Goal: Navigation & Orientation: Find specific page/section

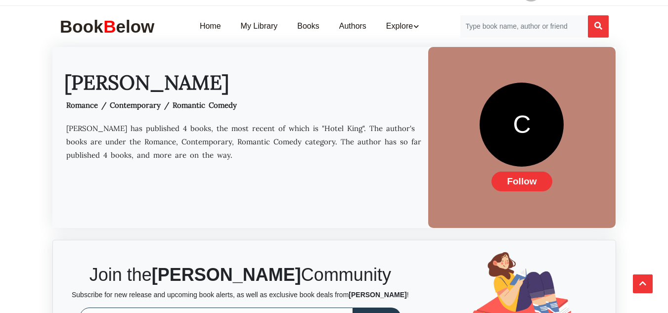
scroll to position [42, 0]
click at [498, 150] on div "C" at bounding box center [522, 125] width 84 height 84
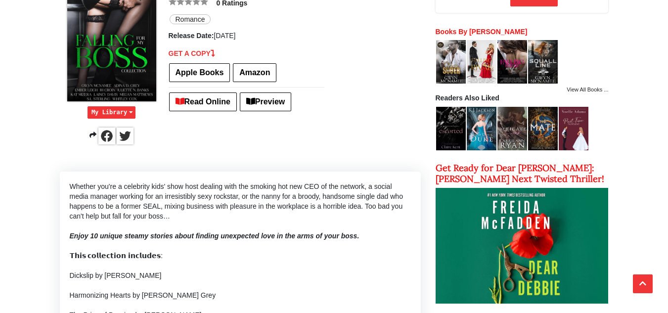
scroll to position [199, 0]
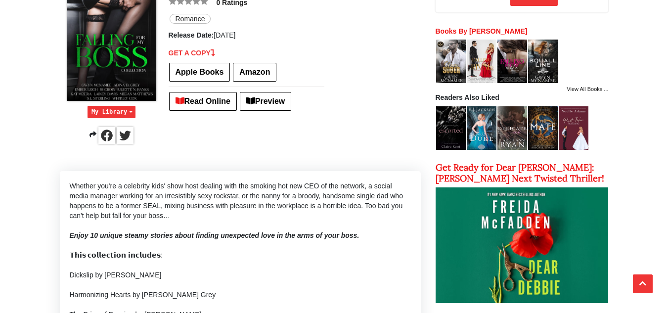
click at [106, 138] on img at bounding box center [106, 135] width 17 height 17
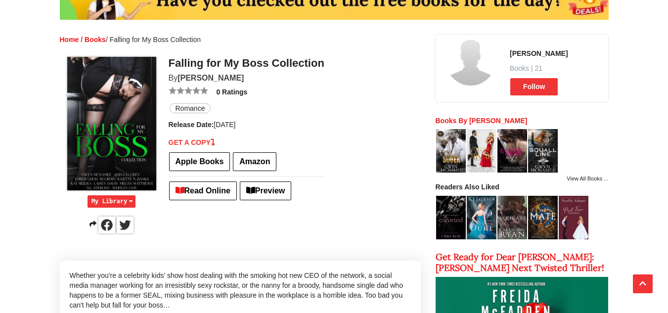
scroll to position [109, 0]
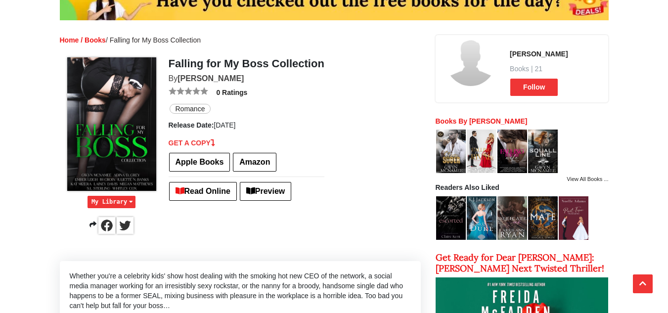
click at [284, 120] on ul "0 Ratings Romance Release Date: 2025-06-26" at bounding box center [247, 108] width 156 height 43
click at [222, 78] on link "Gwyn McNamee" at bounding box center [211, 78] width 66 height 8
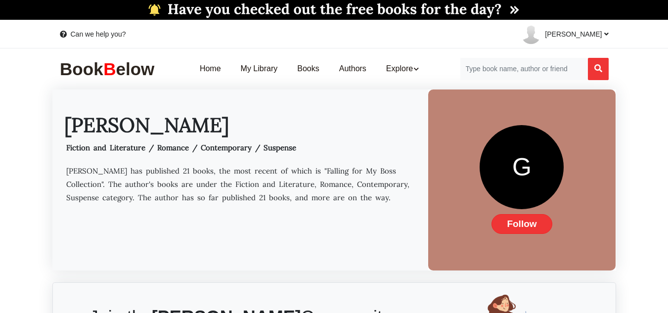
click at [534, 228] on span "Follow" at bounding box center [522, 224] width 60 height 20
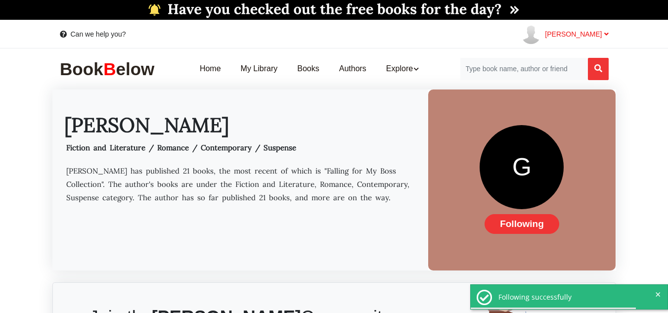
click at [583, 22] on link "[PERSON_NAME]" at bounding box center [560, 34] width 95 height 28
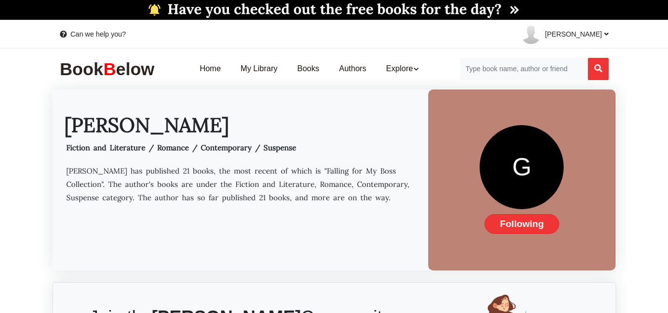
click at [548, 228] on span "Following" at bounding box center [522, 224] width 75 height 20
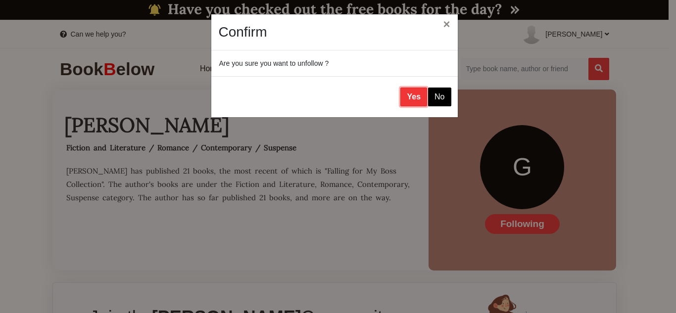
click at [419, 93] on button "Yes" at bounding box center [413, 97] width 27 height 19
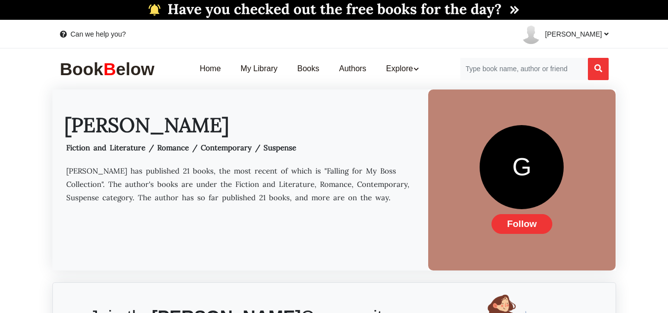
click at [436, 169] on div "G Follow" at bounding box center [522, 182] width 173 height 114
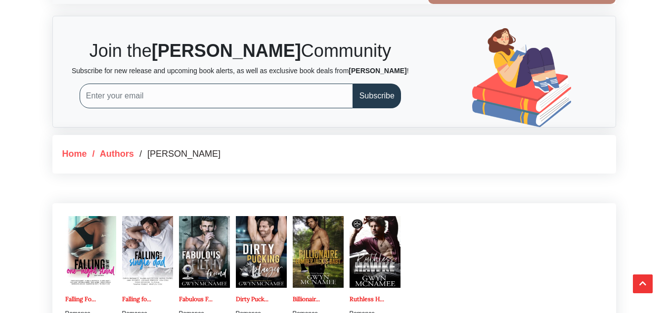
scroll to position [271, 0]
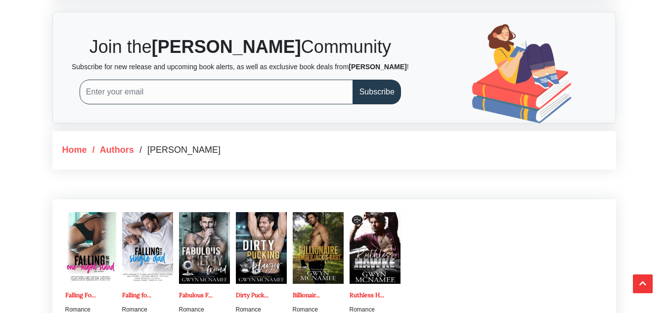
click at [193, 152] on span "/ Gwyn McNamee" at bounding box center [179, 150] width 81 height 10
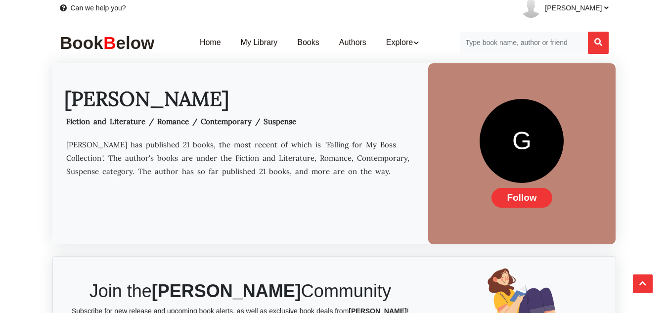
scroll to position [0, 0]
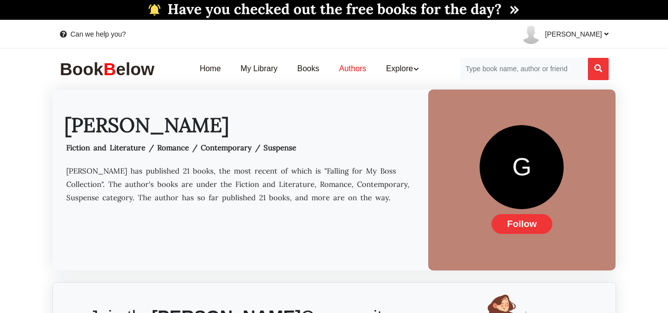
click at [348, 69] on link "Authors" at bounding box center [352, 68] width 47 height 31
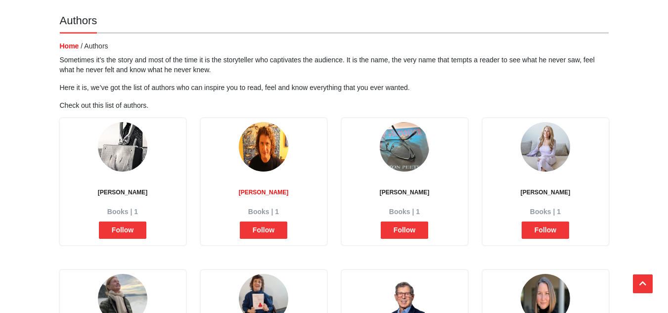
scroll to position [81, 0]
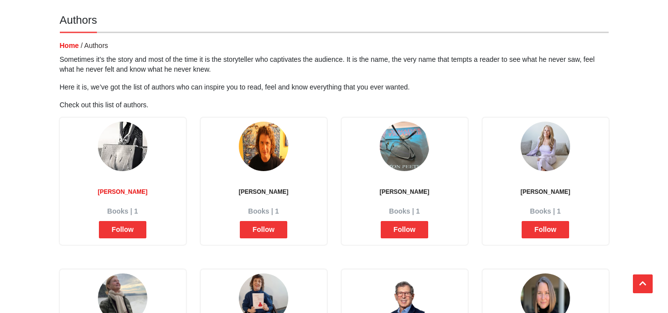
click at [131, 190] on h2 "[PERSON_NAME]" at bounding box center [122, 194] width 123 height 13
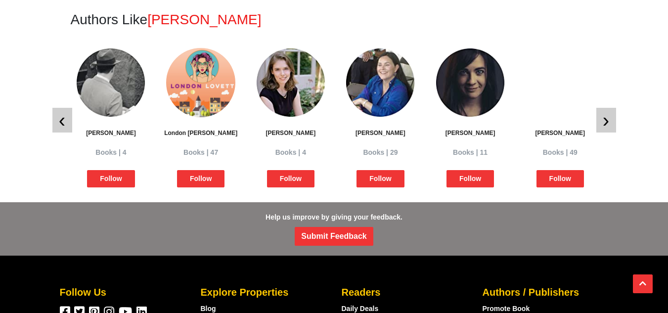
scroll to position [740, 0]
